Goal: Transaction & Acquisition: Purchase product/service

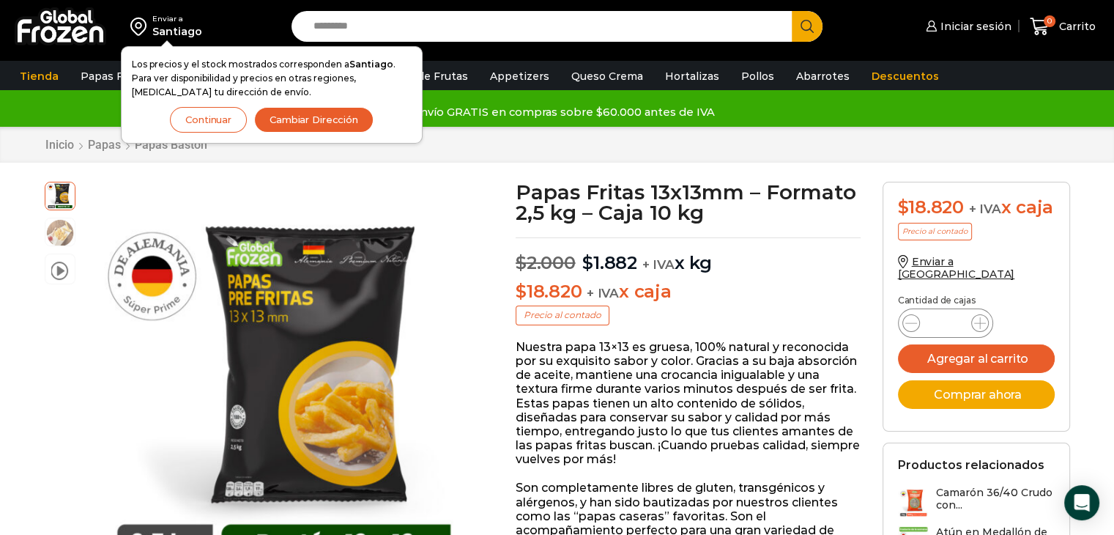
click at [202, 123] on button "Continuar" at bounding box center [208, 120] width 77 height 26
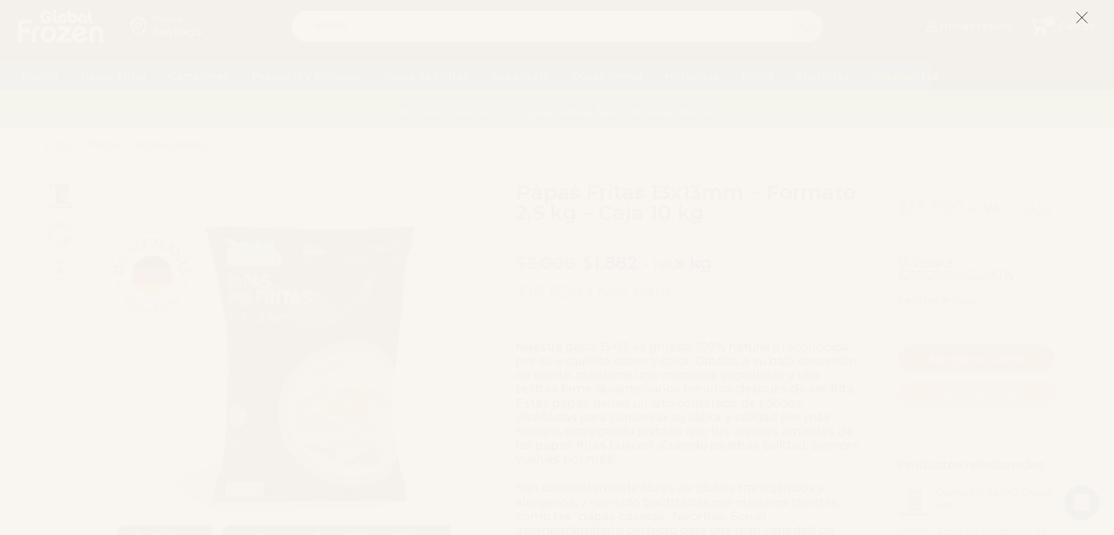
click at [1084, 15] on line at bounding box center [1082, 17] width 10 height 10
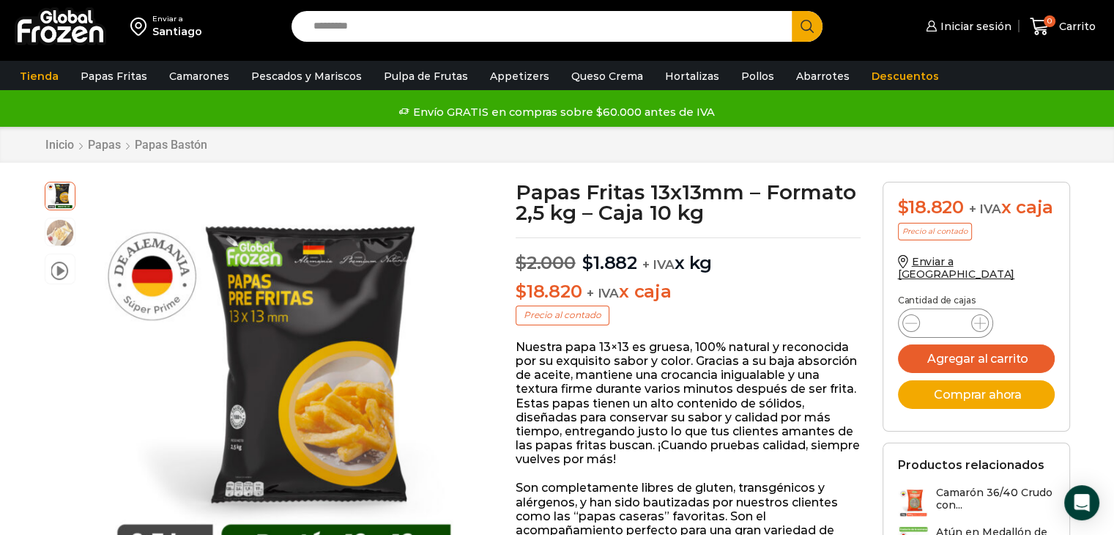
scroll to position [73, 0]
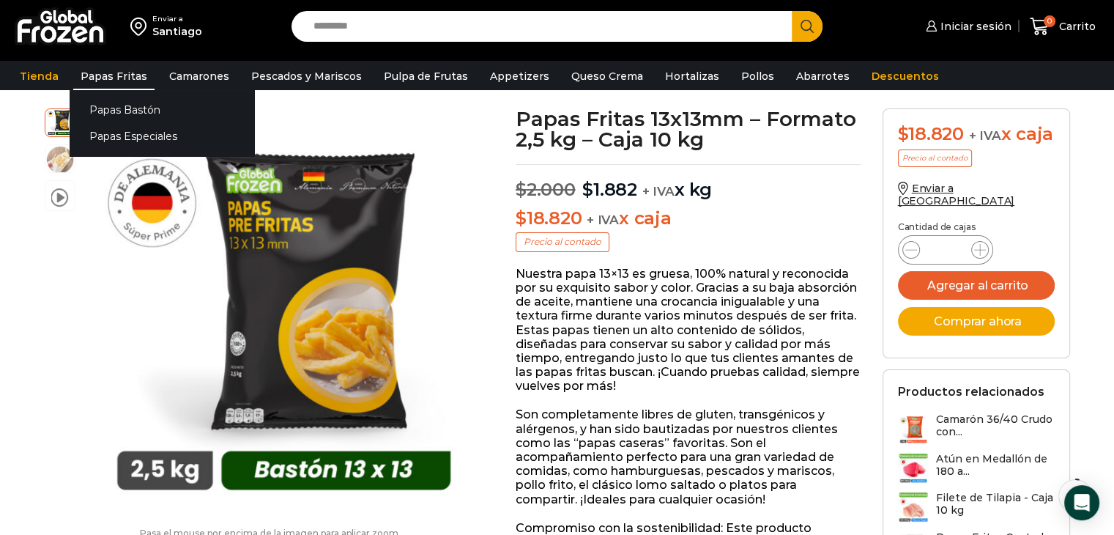
click at [96, 74] on link "Papas Fritas" at bounding box center [113, 76] width 81 height 28
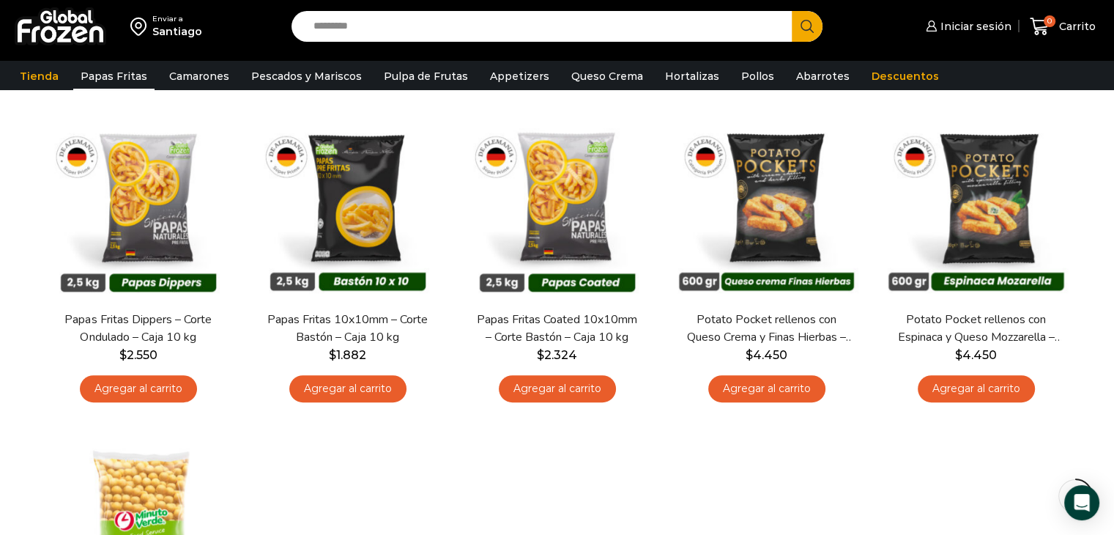
scroll to position [440, 0]
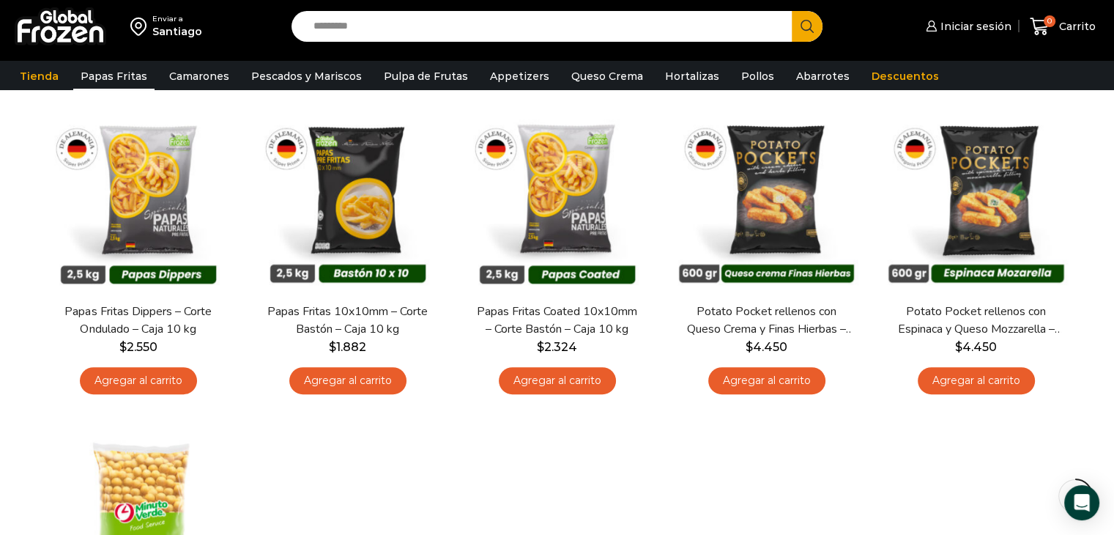
drag, startPoint x: 379, startPoint y: 203, endPoint x: 0, endPoint y: 242, distance: 381.5
click at [379, 203] on img at bounding box center [348, 199] width 188 height 188
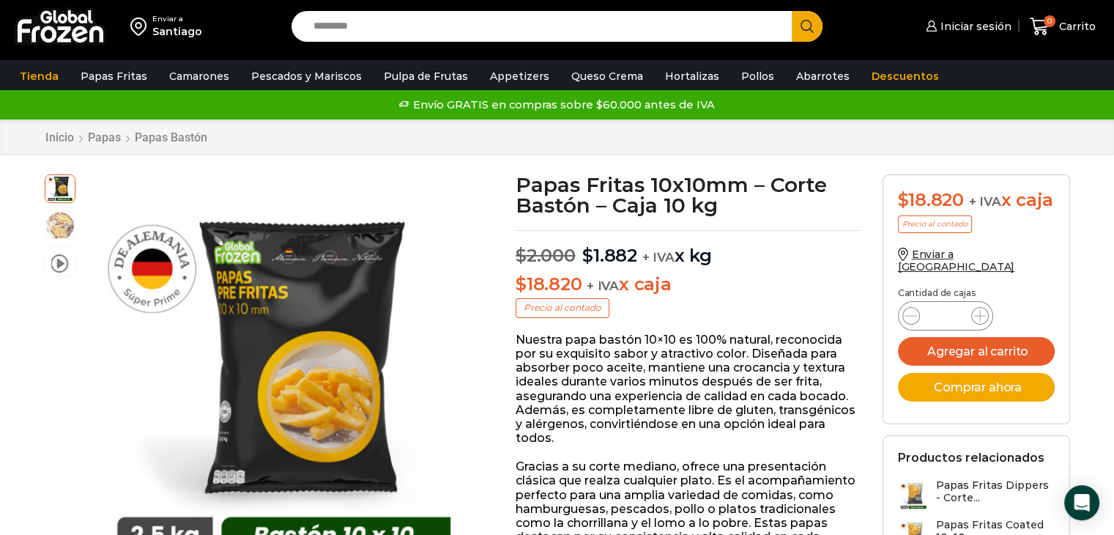
click at [863, 23] on div "Iniciar sesión Mi cuenta Login Register Iniciar sesión Por favor ingrese sus da…" at bounding box center [972, 27] width 262 height 34
